Goal: Check status: Check status

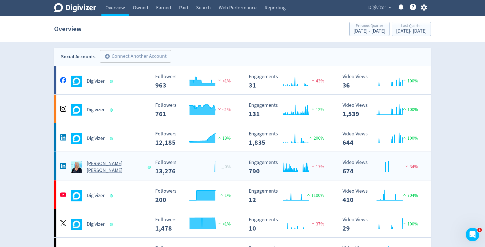
click at [120, 172] on div "[PERSON_NAME] [PERSON_NAME]" at bounding box center [104, 167] width 91 height 14
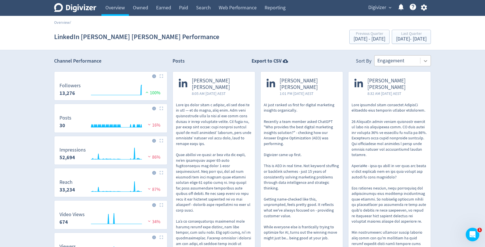
click at [425, 59] on icon at bounding box center [425, 61] width 6 height 6
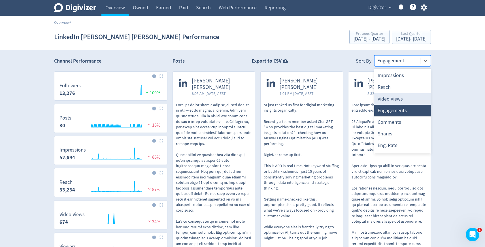
click at [403, 100] on div "Video Views" at bounding box center [402, 99] width 57 height 12
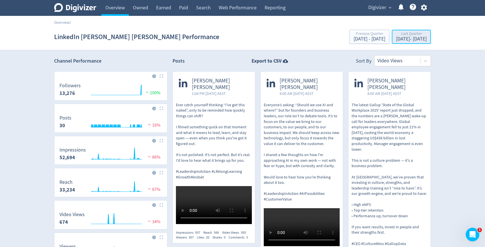
click at [396, 39] on div "[DATE] - [DATE]" at bounding box center [411, 39] width 31 height 5
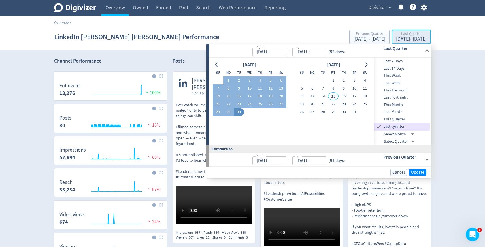
type input "[DATE]"
click at [216, 66] on icon "Go to previous month" at bounding box center [216, 65] width 3 height 5
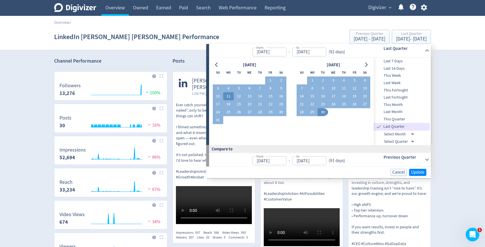
click at [232, 96] on button "11" at bounding box center [228, 96] width 10 height 8
type input "[DATE]"
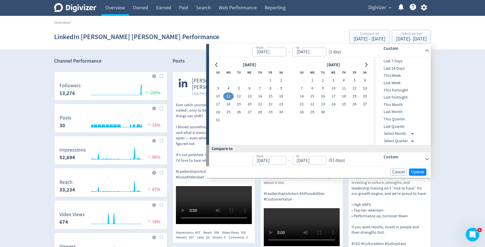
click at [232, 96] on button "11" at bounding box center [228, 96] width 10 height 8
type input "[DATE]"
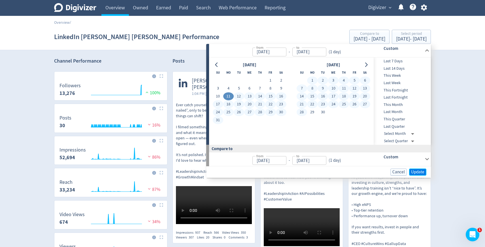
click at [413, 170] on span "Update" at bounding box center [417, 172] width 13 height 4
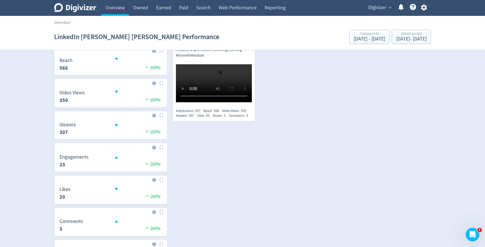
scroll to position [119, 0]
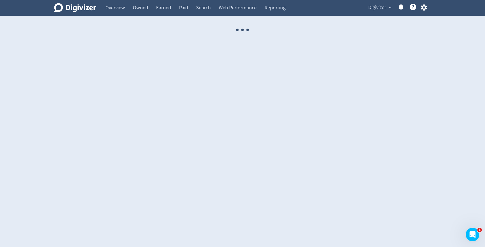
select select "USER"
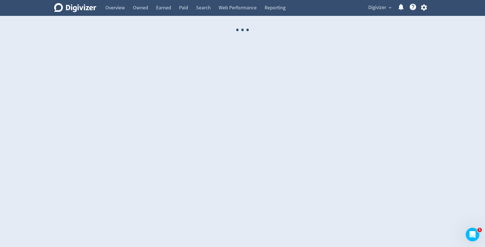
select select "USER"
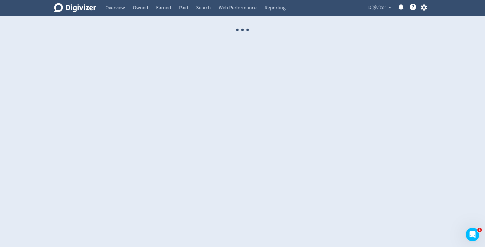
select select "USER"
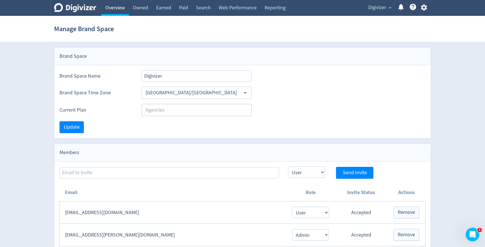
click at [125, 5] on link "Overview" at bounding box center [114, 8] width 27 height 16
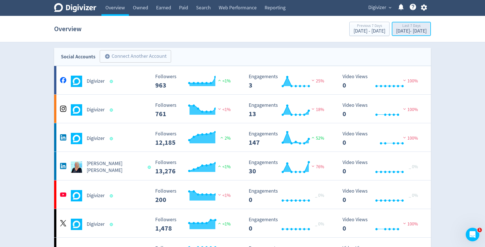
click at [396, 24] on div "Last 7 Days" at bounding box center [411, 26] width 31 height 5
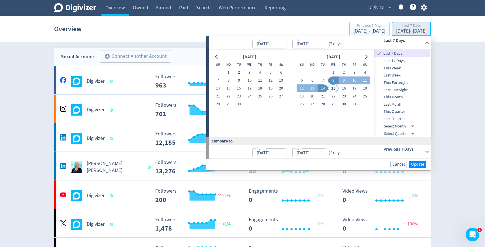
type input "Oct 08, 2025"
type input "Oct 14, 2025"
type input "Oct 01, 2025"
type input "Oct 07, 2025"
click at [257, 81] on button "11" at bounding box center [259, 80] width 10 height 8
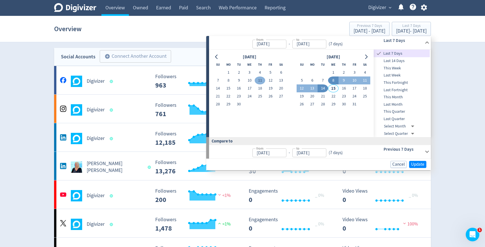
type input "Sep 11, 2025"
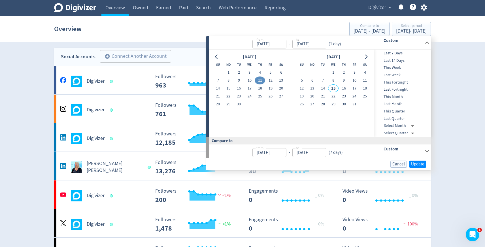
click at [257, 81] on button "11" at bounding box center [259, 80] width 10 height 8
type input "Sep 10, 2025"
click at [412, 165] on span "Update" at bounding box center [417, 164] width 13 height 4
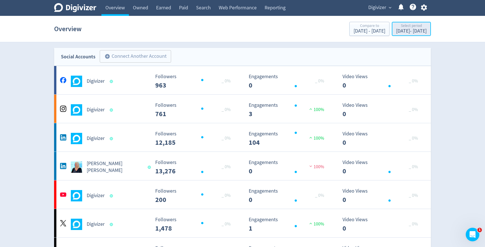
click at [412, 25] on div "Select period" at bounding box center [411, 26] width 31 height 5
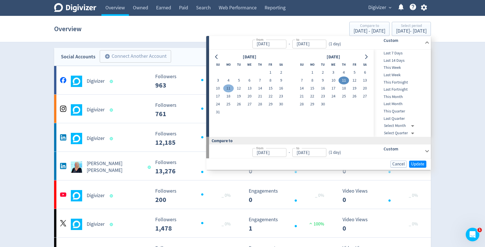
click at [231, 88] on button "11" at bounding box center [228, 88] width 10 height 8
type input "[DATE]"
click at [231, 88] on button "11" at bounding box center [228, 88] width 10 height 8
type input "[DATE]"
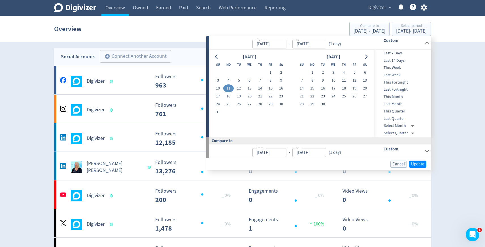
type input "[DATE]"
click at [419, 166] on span "Update" at bounding box center [417, 164] width 13 height 4
